Goal: Find specific page/section: Find specific page/section

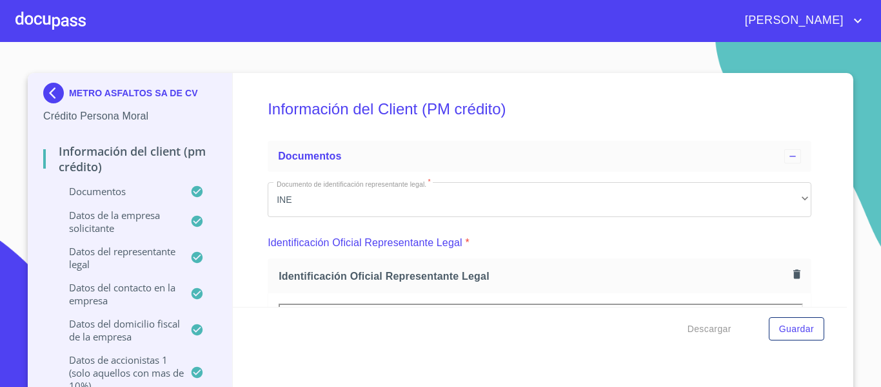
scroll to position [3522, 0]
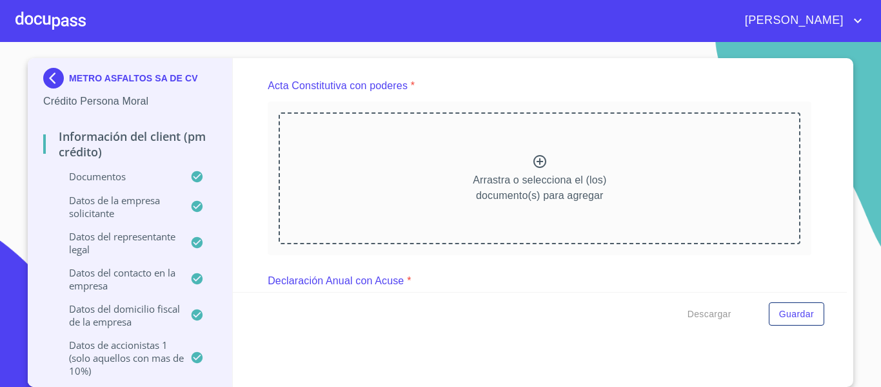
click at [48, 83] on img at bounding box center [56, 78] width 26 height 21
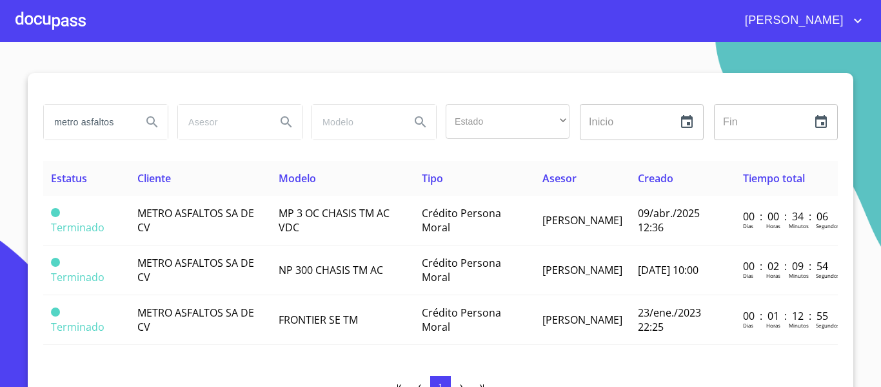
click at [116, 125] on input "metro asfaltos" at bounding box center [88, 122] width 88 height 35
type input "m"
type input "frunatural"
click at [146, 117] on icon "Search" at bounding box center [151, 121] width 11 height 11
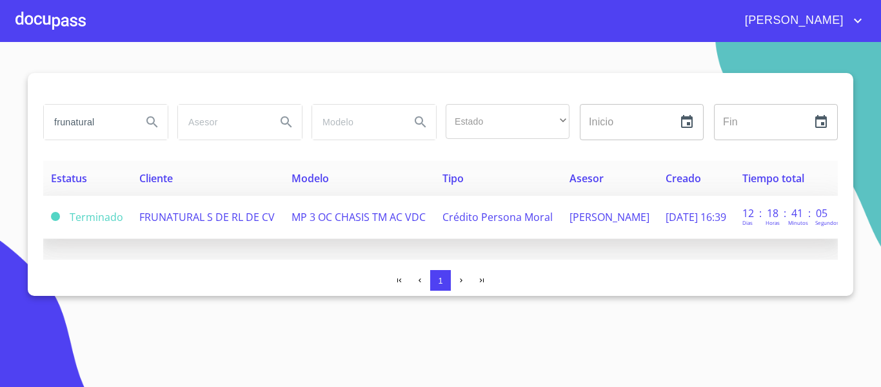
click at [284, 212] on td "MP 3 OC CHASIS TM AC VDC" at bounding box center [359, 217] width 151 height 43
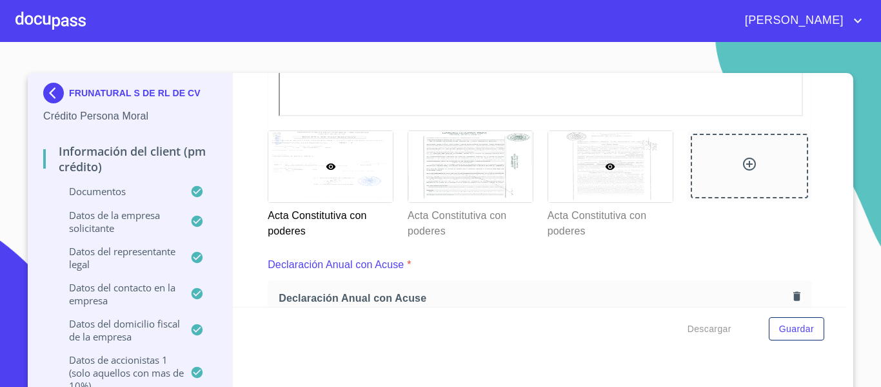
scroll to position [3807, 0]
